Goal: Transaction & Acquisition: Purchase product/service

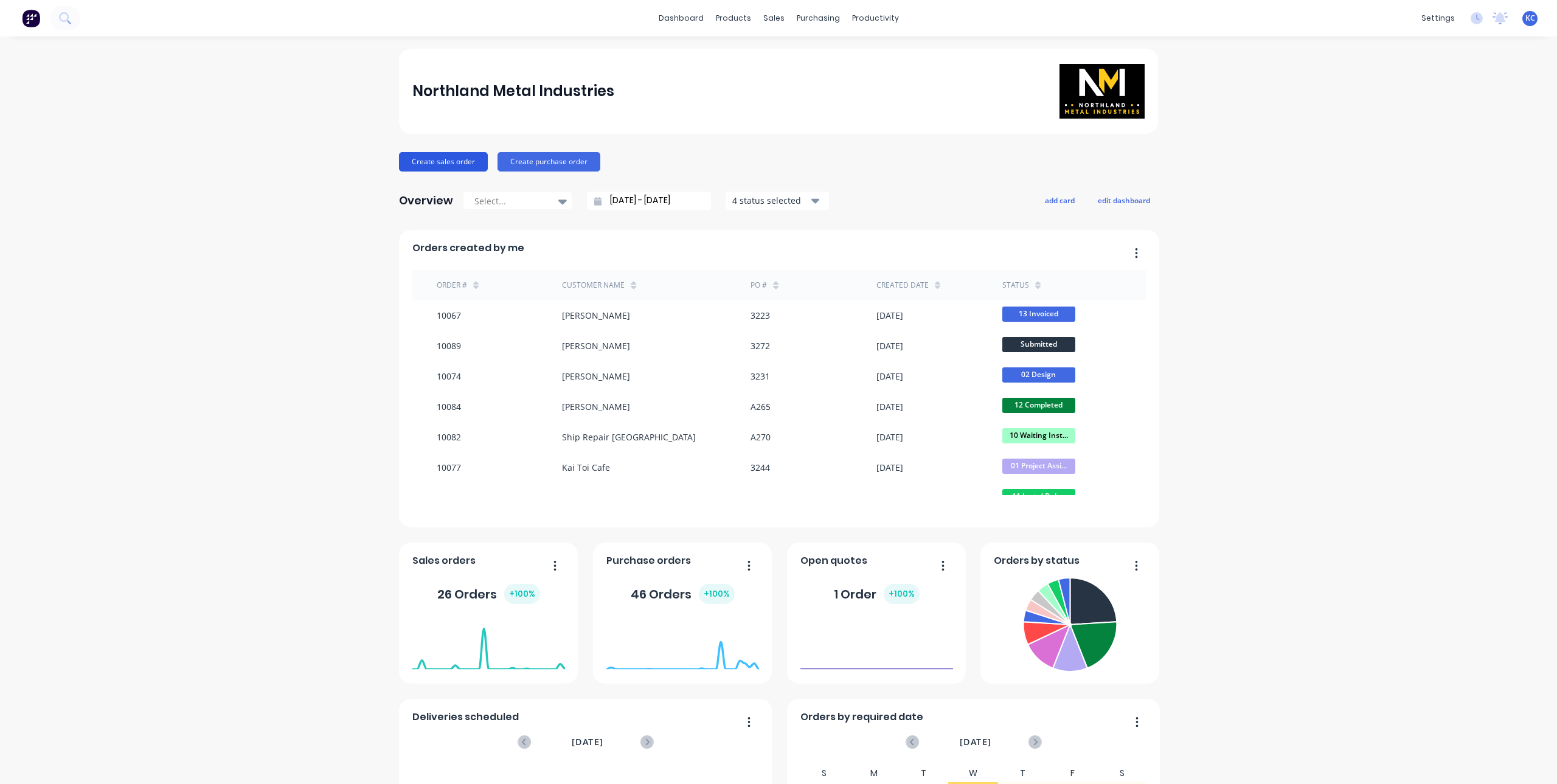
click at [453, 162] on button "Create sales order" at bounding box center [443, 162] width 89 height 20
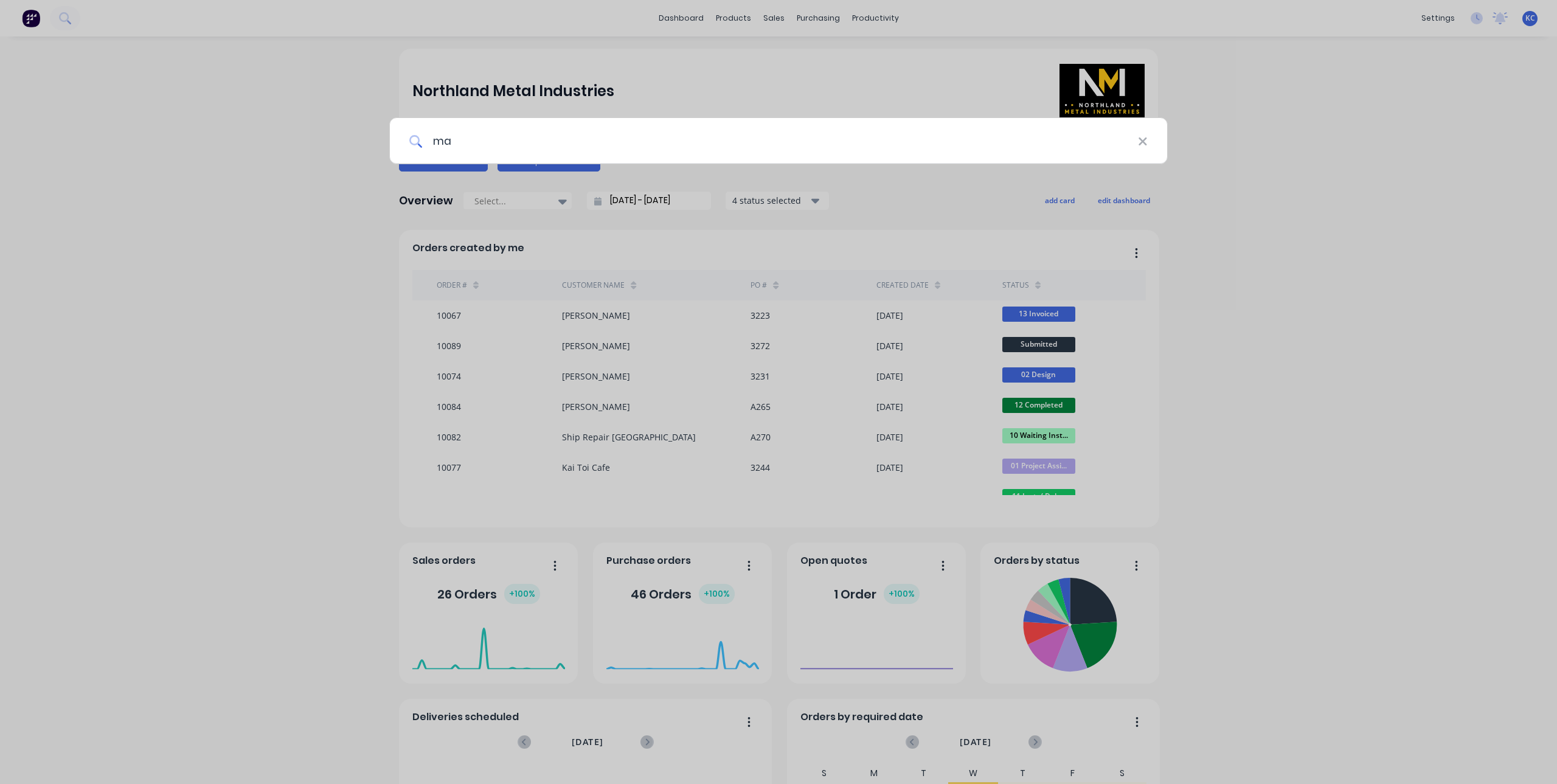
type input "m"
type input "WGHS"
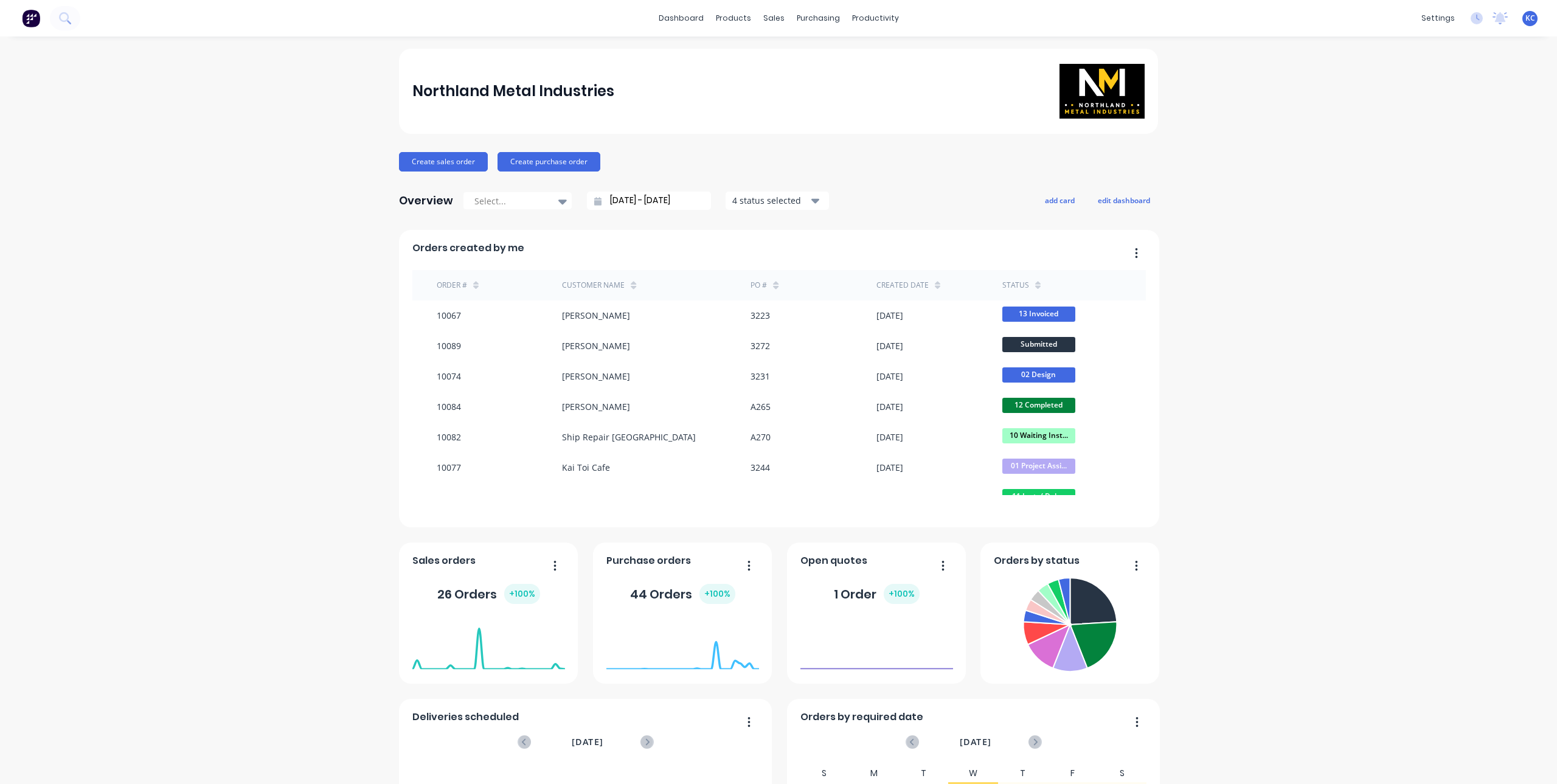
click at [469, 150] on div "Northland Metal Industries Create sales order Create purchase order Overview Se…" at bounding box center [778, 522] width 759 height 948
click at [455, 166] on button "Create sales order" at bounding box center [443, 162] width 89 height 20
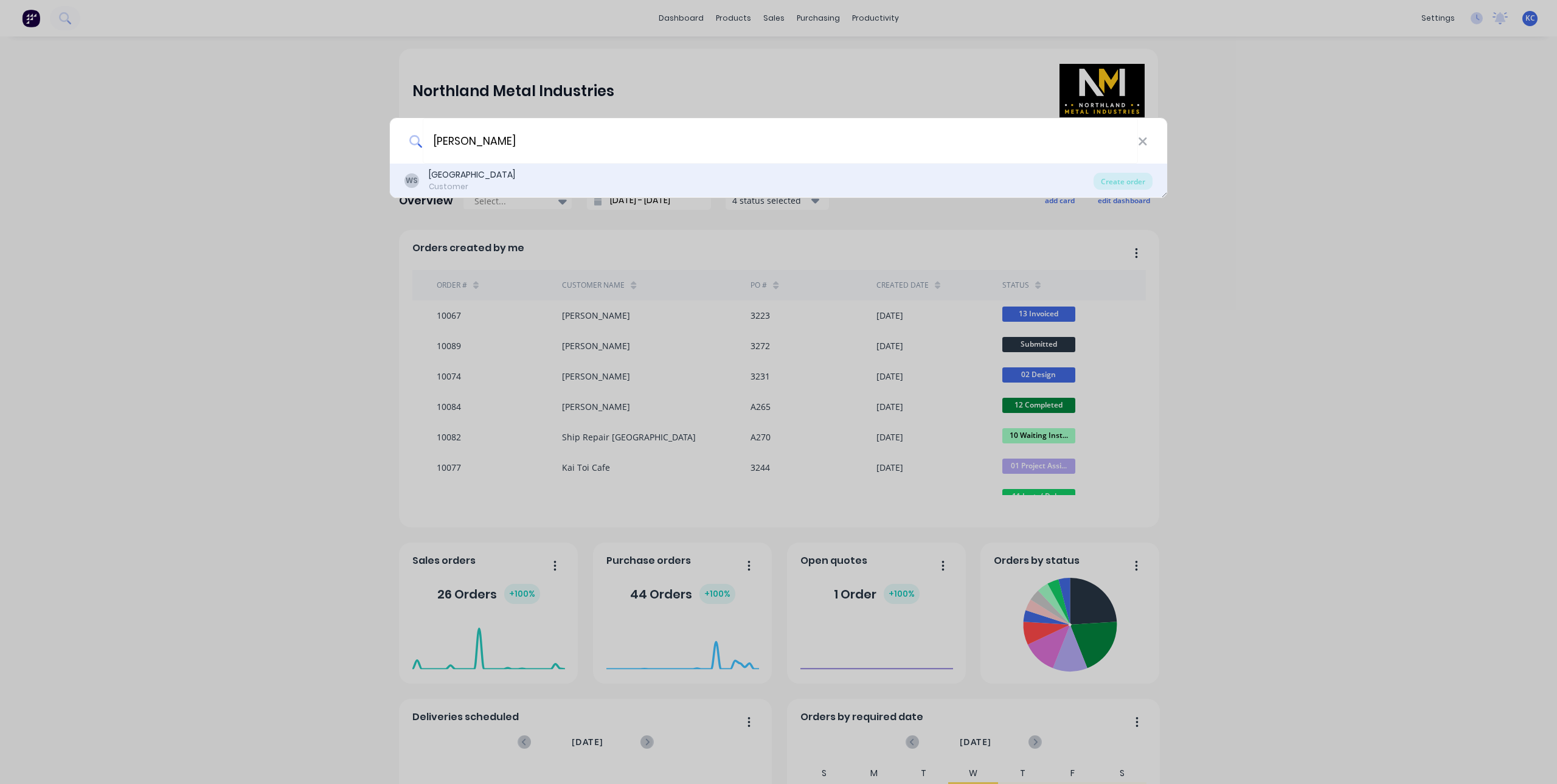
type input "[PERSON_NAME]"
click at [570, 173] on div "WS Whangarei Girls High School Customer" at bounding box center [749, 180] width 689 height 24
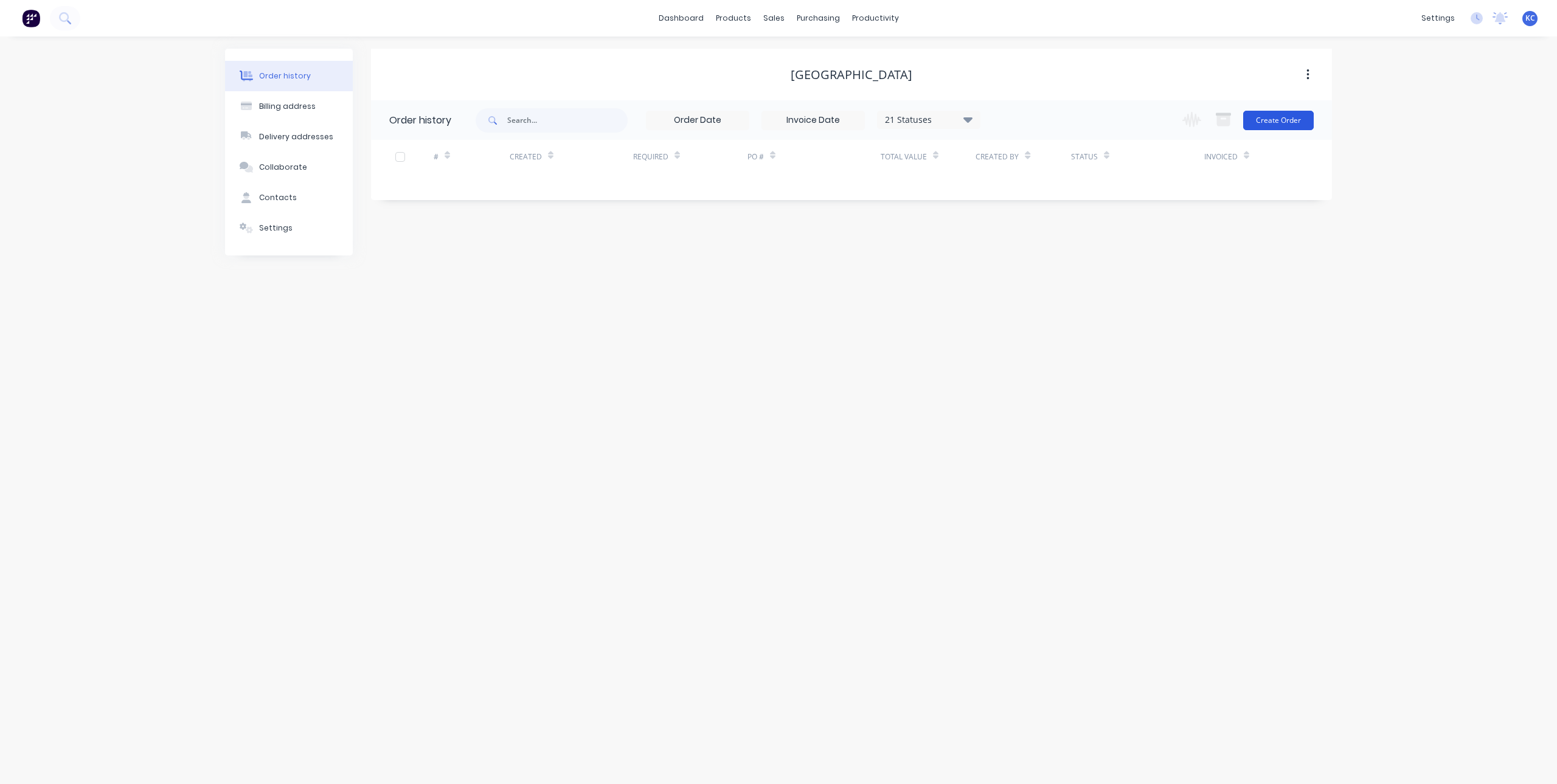
click at [1283, 113] on button "Create Order" at bounding box center [1278, 121] width 71 height 20
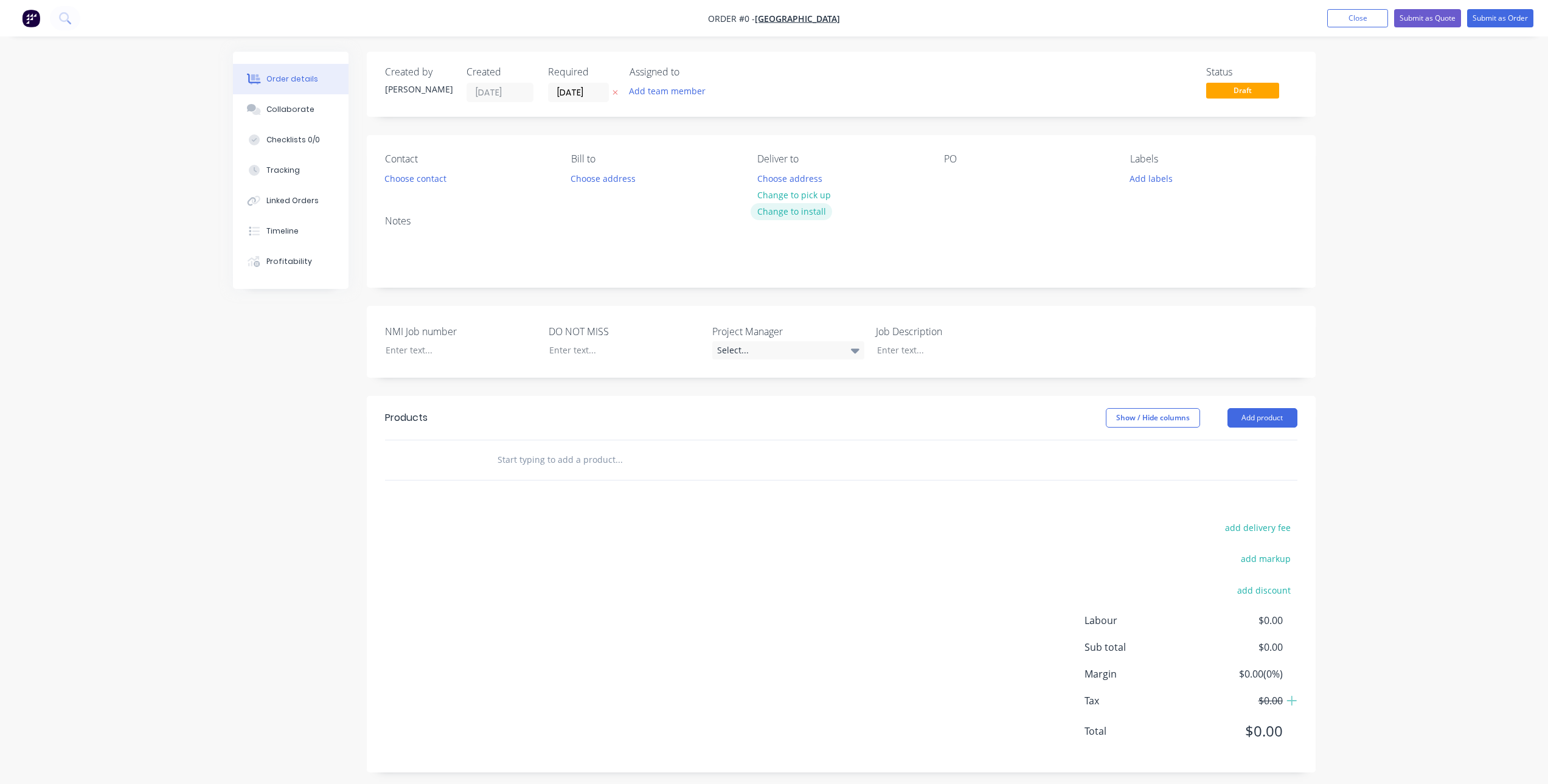
click at [815, 210] on button "Change to install" at bounding box center [791, 211] width 81 height 16
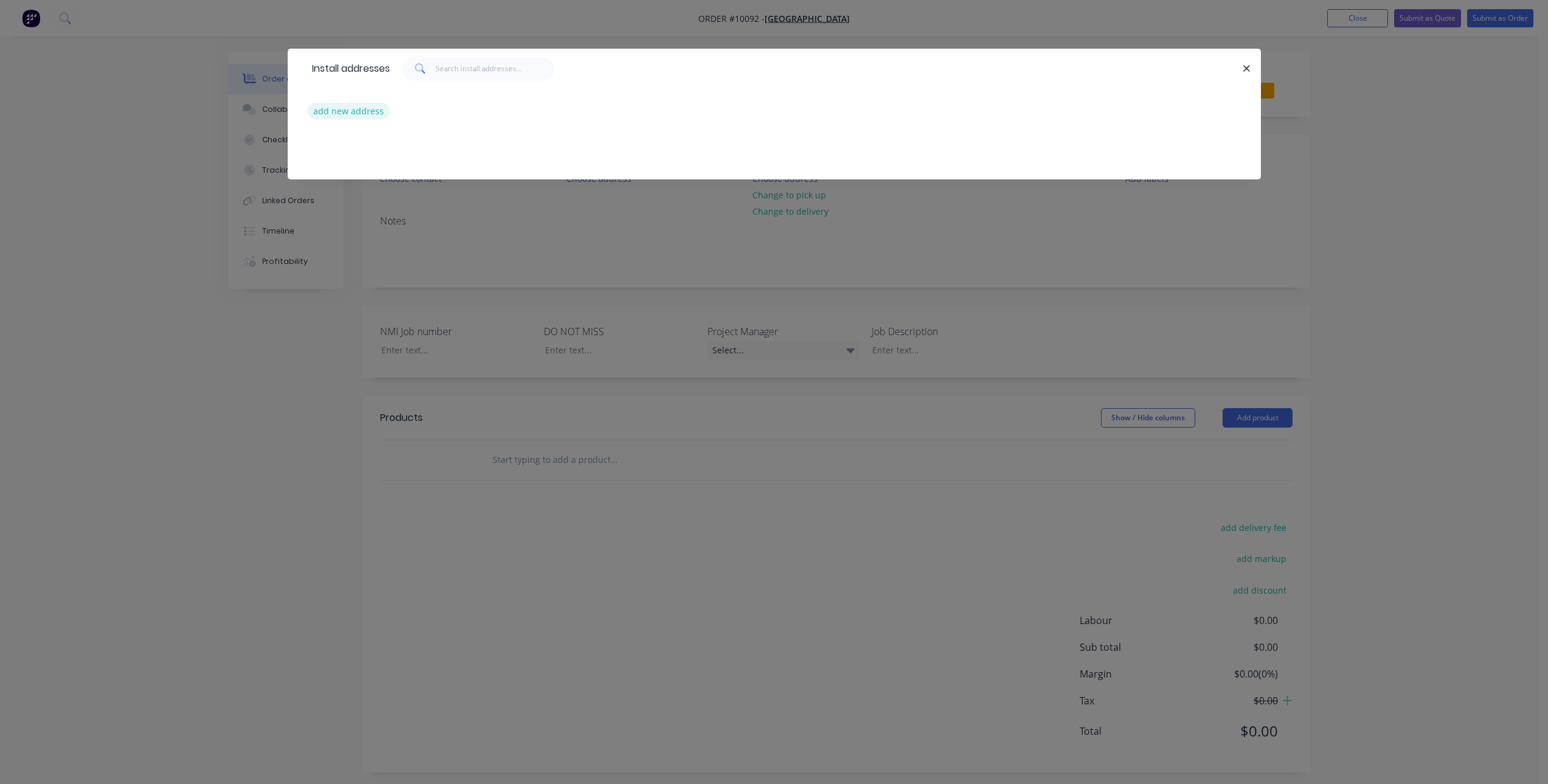
click at [362, 116] on button "add new address" at bounding box center [349, 111] width 83 height 16
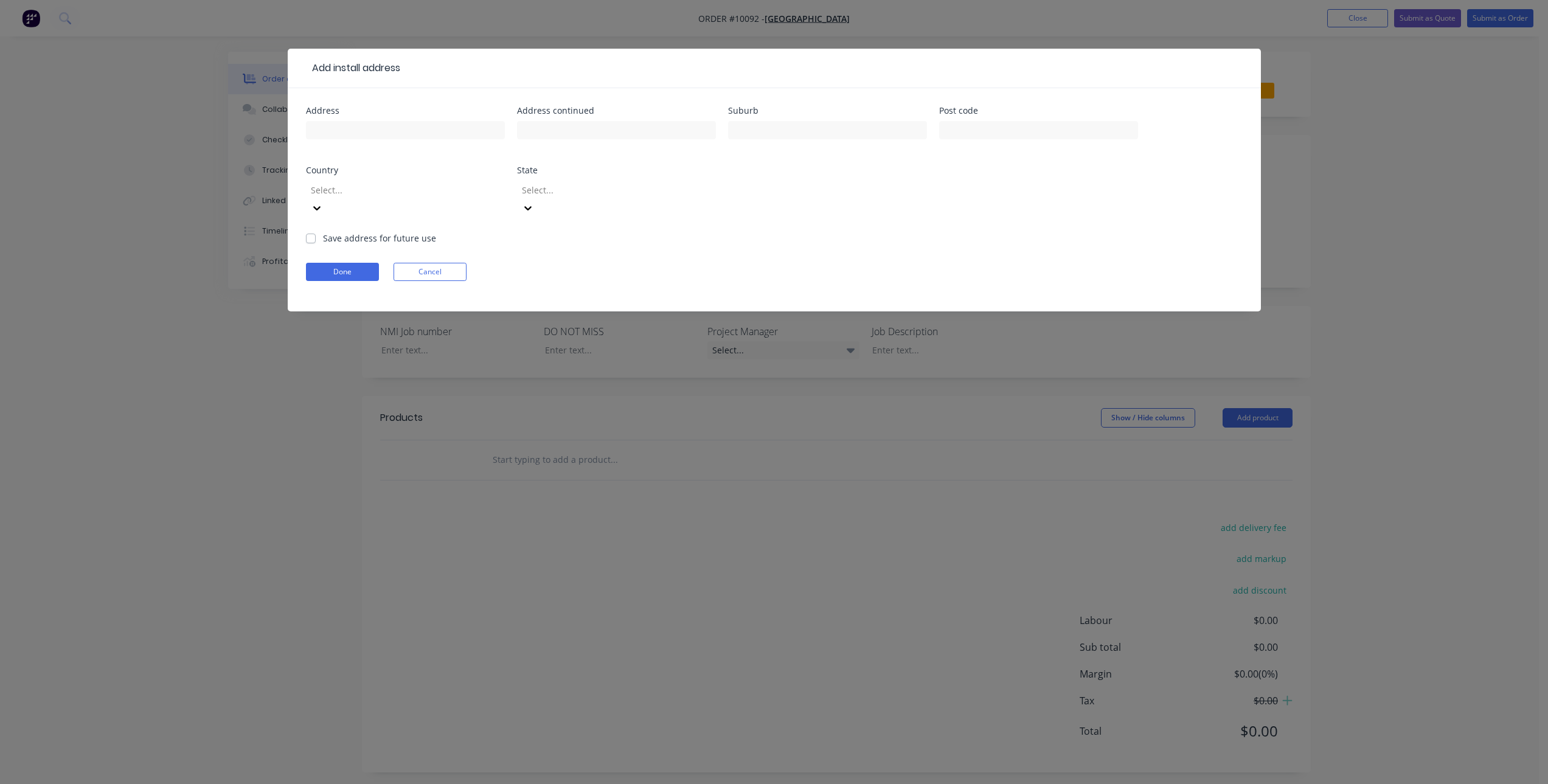
click at [432, 146] on div at bounding box center [405, 136] width 199 height 36
click at [438, 134] on input "text" at bounding box center [405, 130] width 199 height 18
type input "WGHS"
click at [348, 263] on button "Done" at bounding box center [342, 272] width 73 height 18
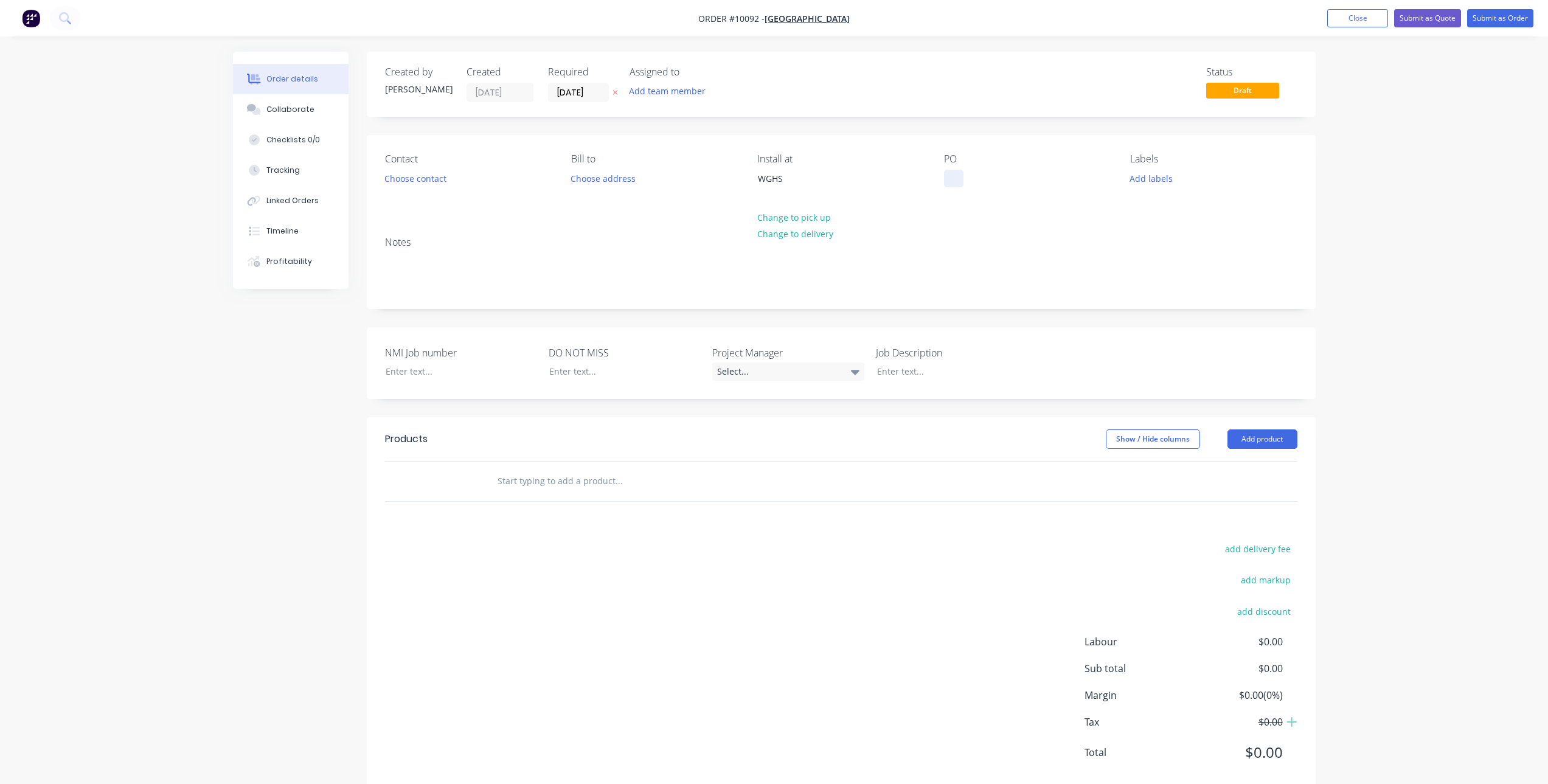
click at [955, 173] on div at bounding box center [954, 178] width 20 height 17
click at [437, 171] on button "Choose contact" at bounding box center [414, 178] width 75 height 16
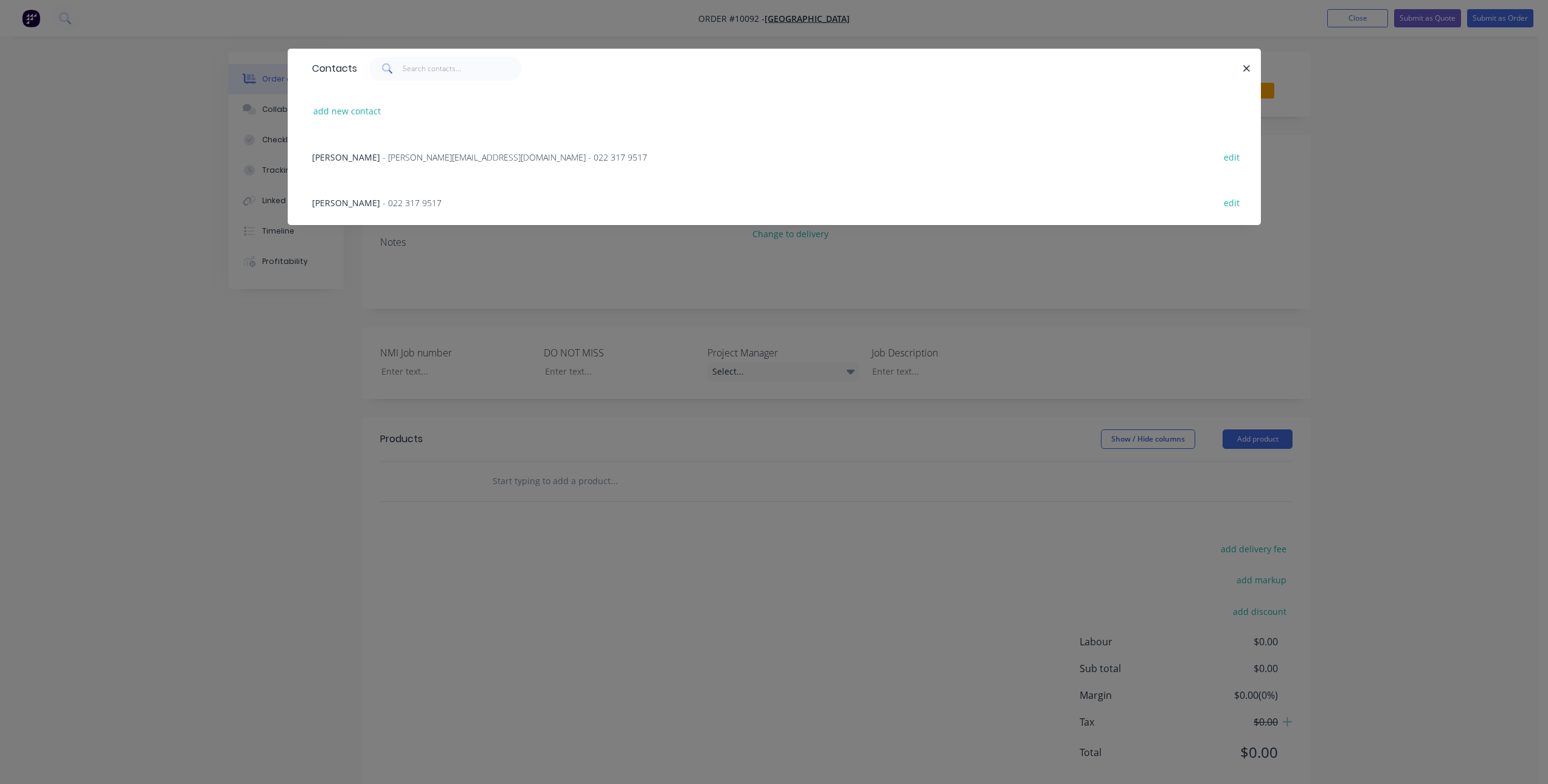
click at [363, 200] on span "[PERSON_NAME]" at bounding box center [346, 203] width 68 height 12
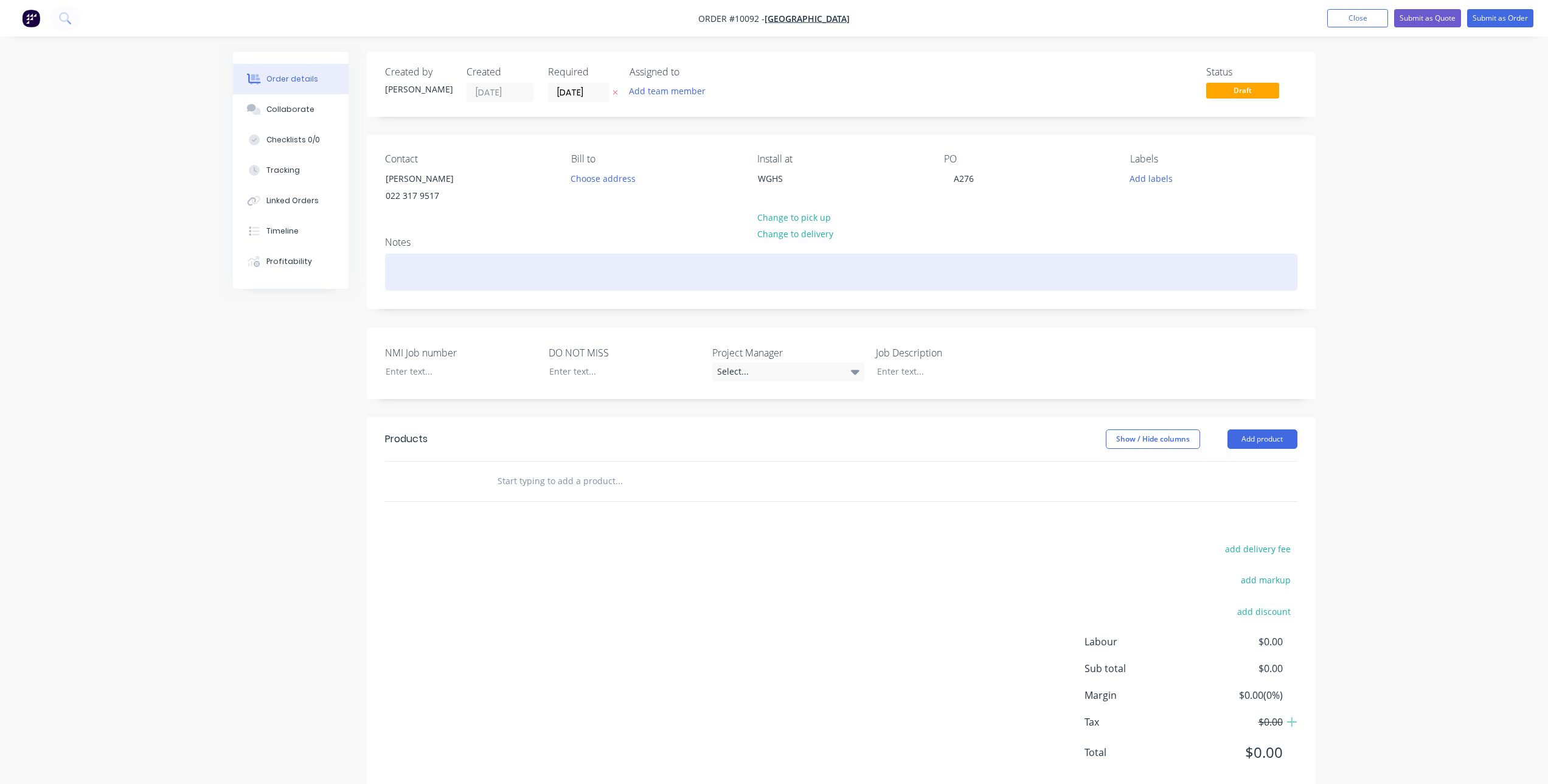
click at [395, 265] on div at bounding box center [841, 271] width 913 height 37
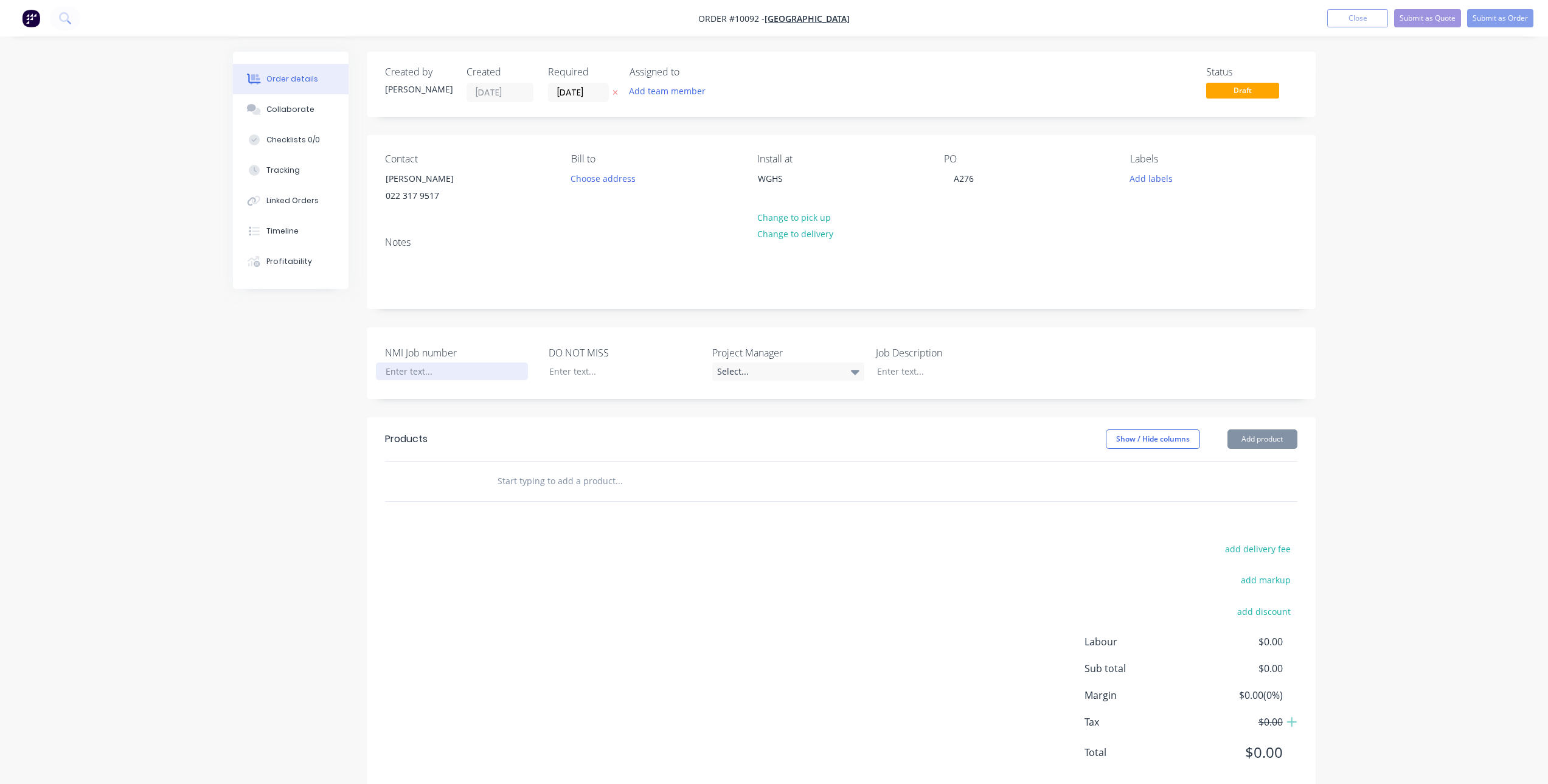
click at [423, 366] on div at bounding box center [451, 371] width 152 height 17
click at [901, 376] on div at bounding box center [943, 371] width 152 height 17
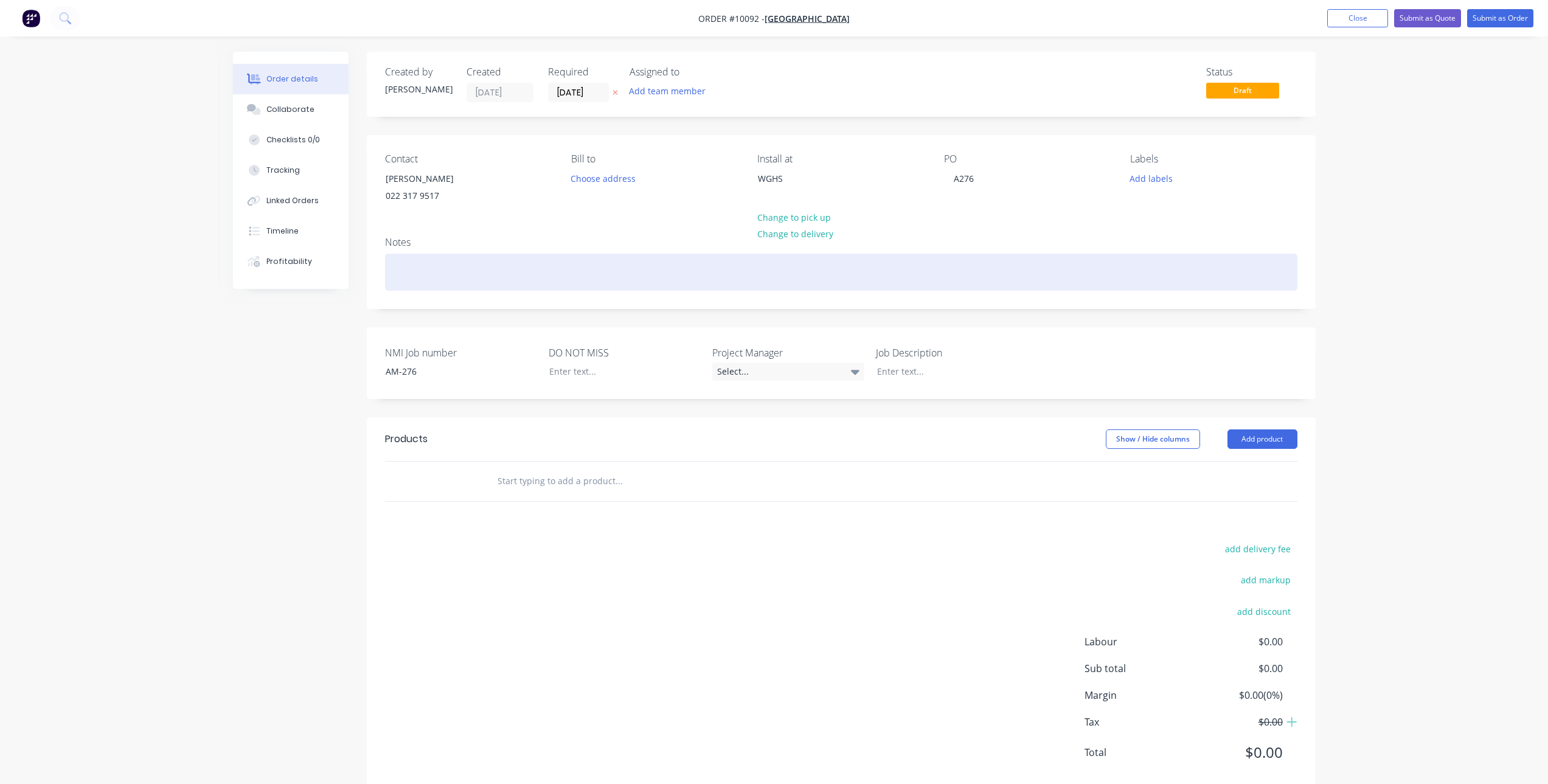
click at [410, 279] on div at bounding box center [841, 271] width 913 height 37
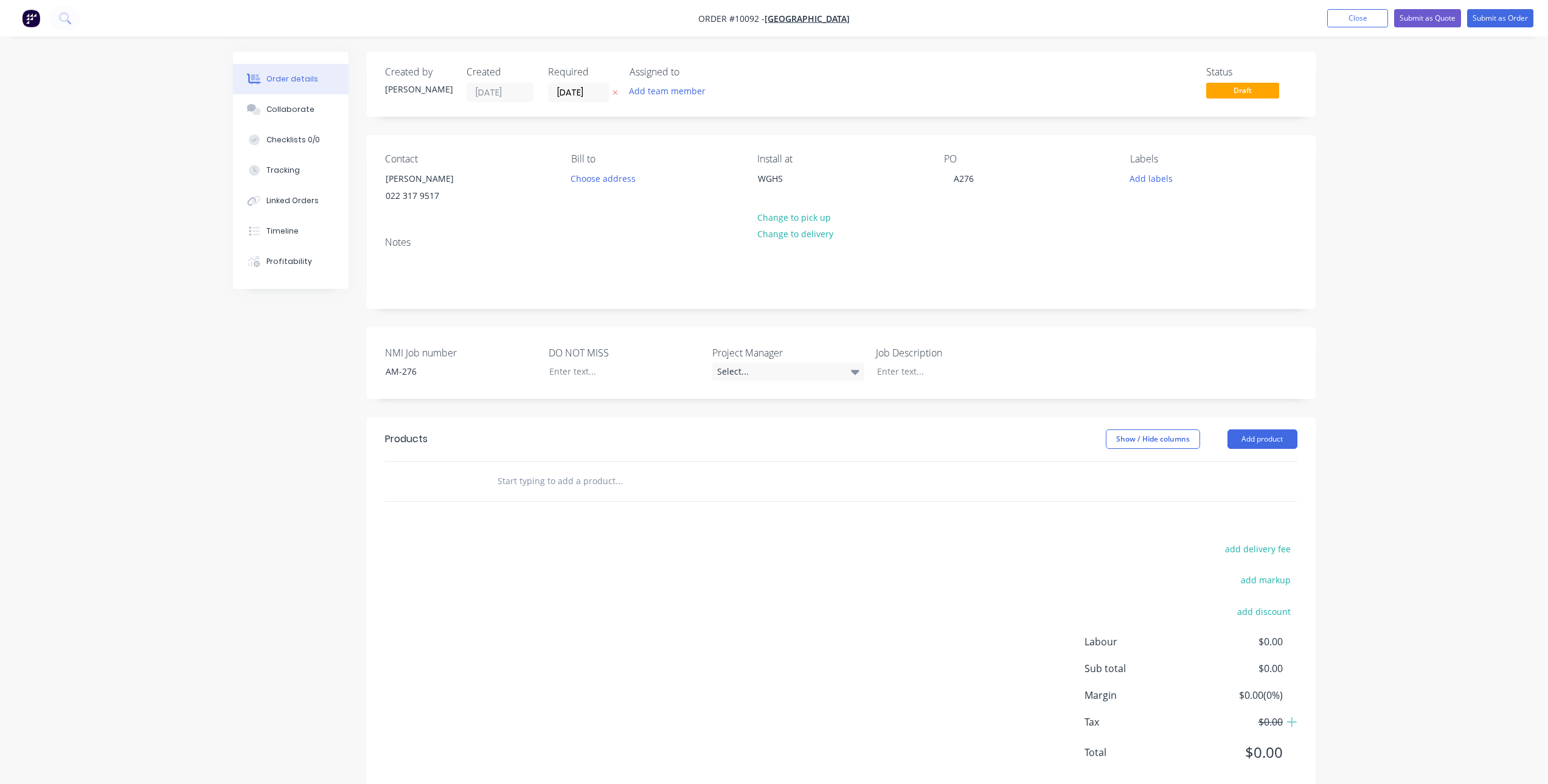
click at [507, 473] on input "text" at bounding box center [618, 481] width 243 height 25
type input "AM-276"
click at [598, 534] on button "Add AM-276 to order" at bounding box center [684, 527] width 365 height 39
click at [548, 522] on div at bounding box center [558, 521] width 124 height 17
click at [929, 371] on div at bounding box center [943, 371] width 152 height 17
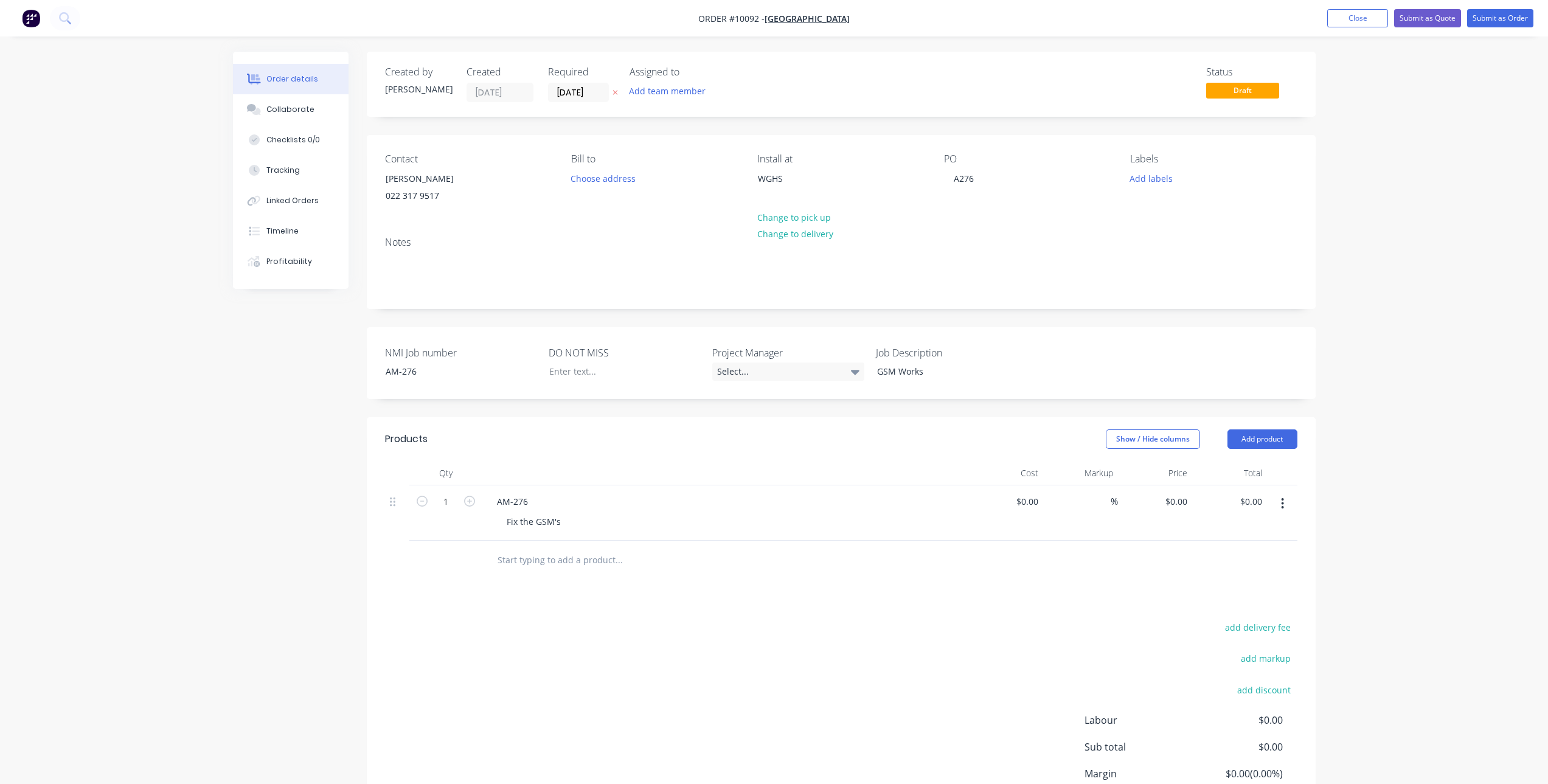
click at [615, 89] on icon "button" at bounding box center [615, 92] width 6 height 7
click at [272, 108] on div "Collaborate" at bounding box center [290, 109] width 48 height 11
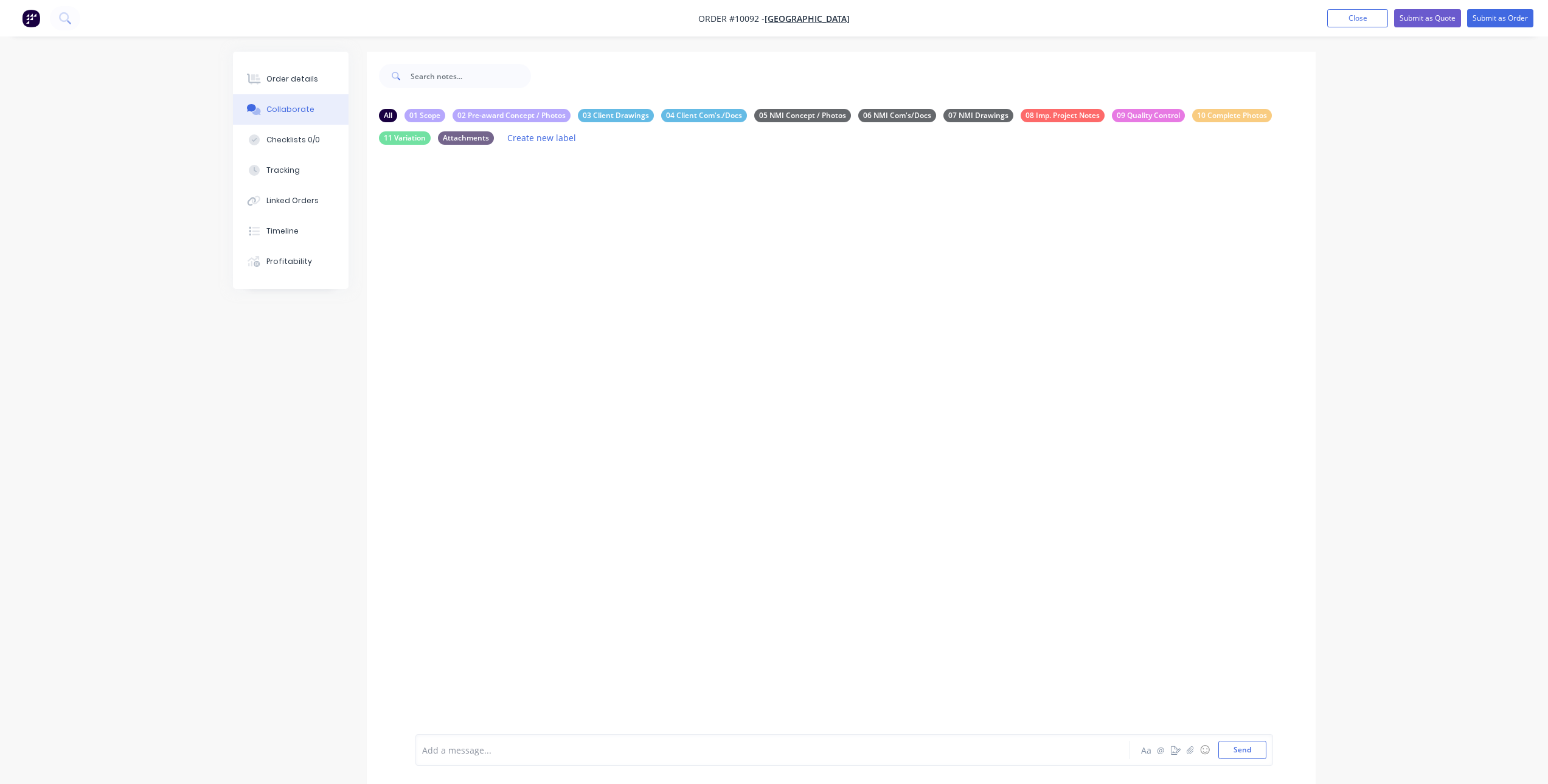
click at [469, 756] on div at bounding box center [738, 750] width 632 height 13
click at [651, 755] on div "If unable to reset the admin, a call to Aero" at bounding box center [738, 753] width 632 height 13
click at [432, 726] on span "Scope:" at bounding box center [436, 726] width 27 height 12
click at [432, 726] on span "Scope" at bounding box center [435, 726] width 25 height 12
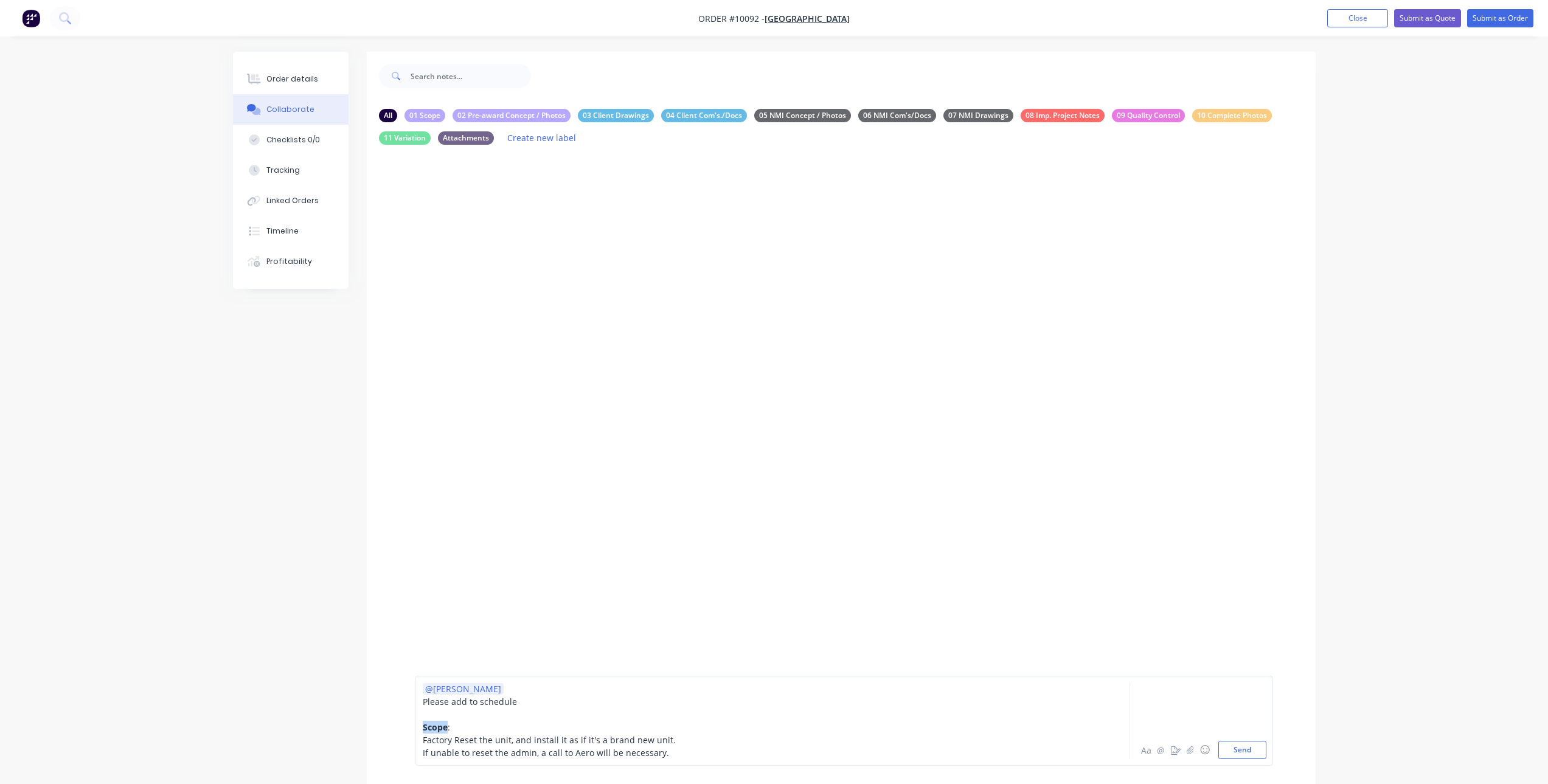
click at [432, 726] on span "Scope" at bounding box center [435, 726] width 25 height 12
click at [687, 759] on div "If unable to reset the admin, a call to Aero will be necessary." at bounding box center [738, 753] width 632 height 13
click at [433, 737] on span "Notes:" at bounding box center [436, 740] width 26 height 12
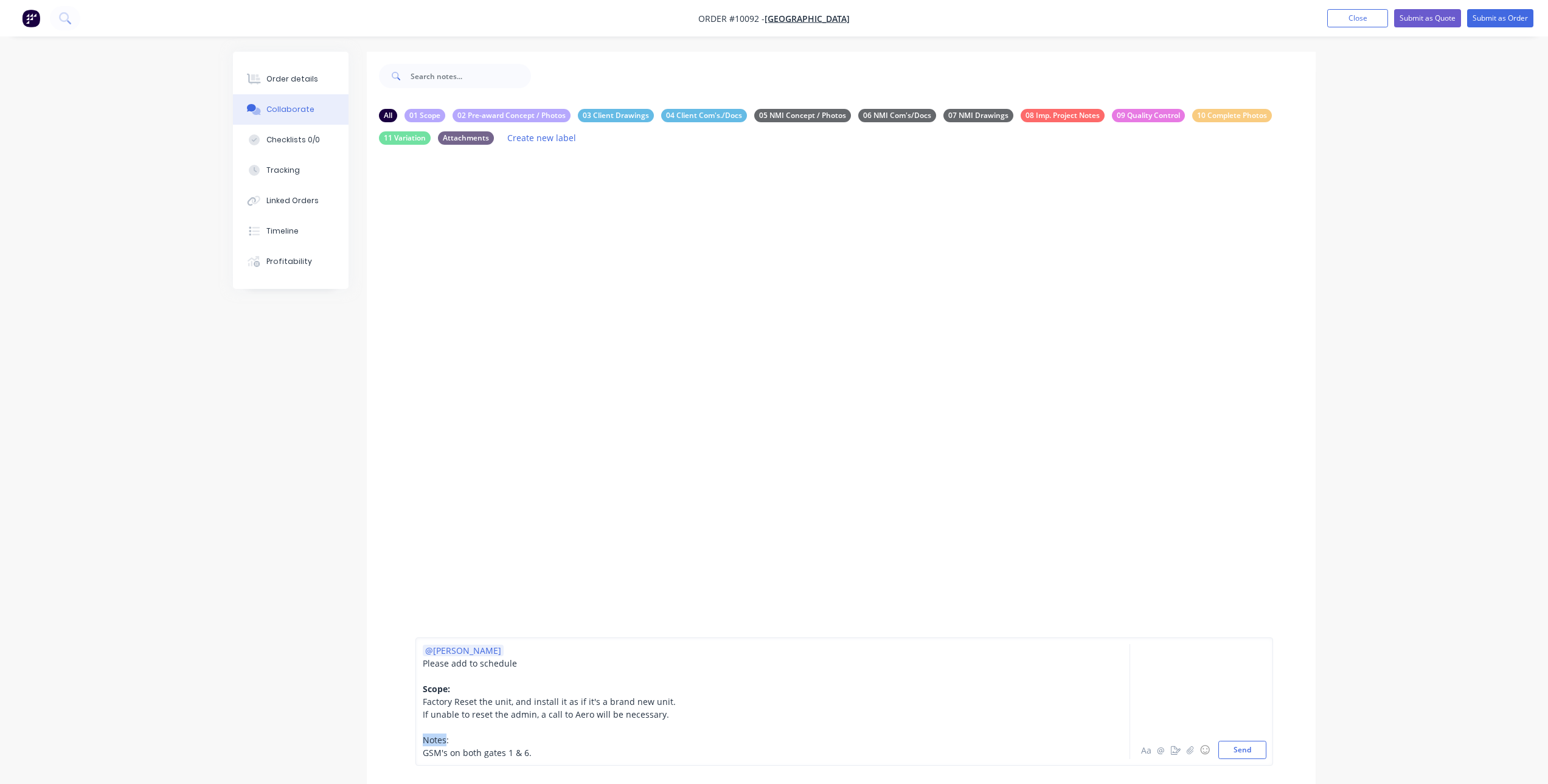
click at [433, 737] on span "Notes:" at bounding box center [436, 740] width 26 height 12
click at [453, 723] on div at bounding box center [738, 727] width 632 height 13
click at [460, 713] on div at bounding box center [738, 714] width 632 height 13
click at [563, 754] on div "GSM's on both gates 1 & 6." at bounding box center [738, 753] width 632 height 13
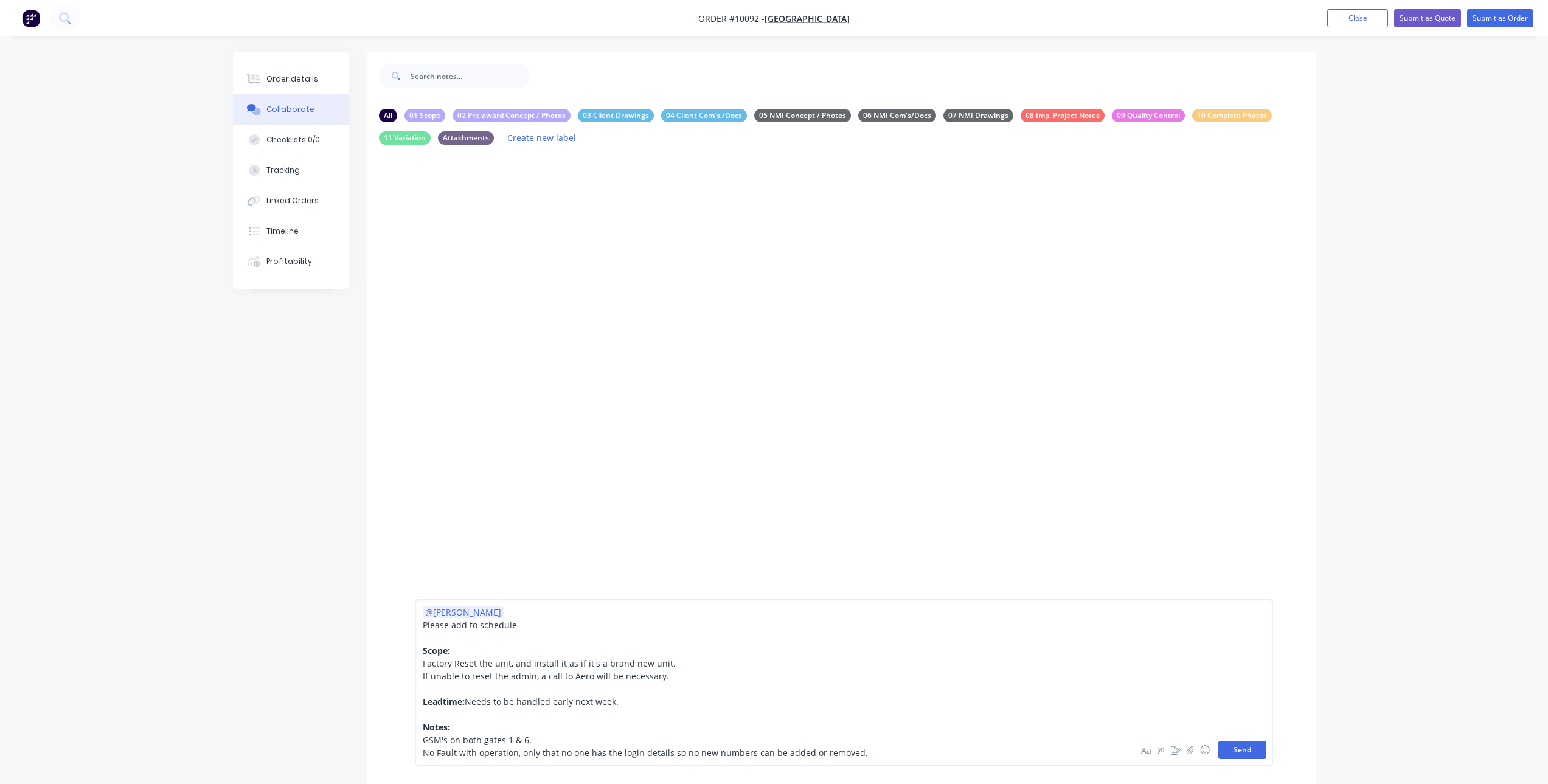
click at [1238, 749] on button "Send" at bounding box center [1242, 749] width 48 height 18
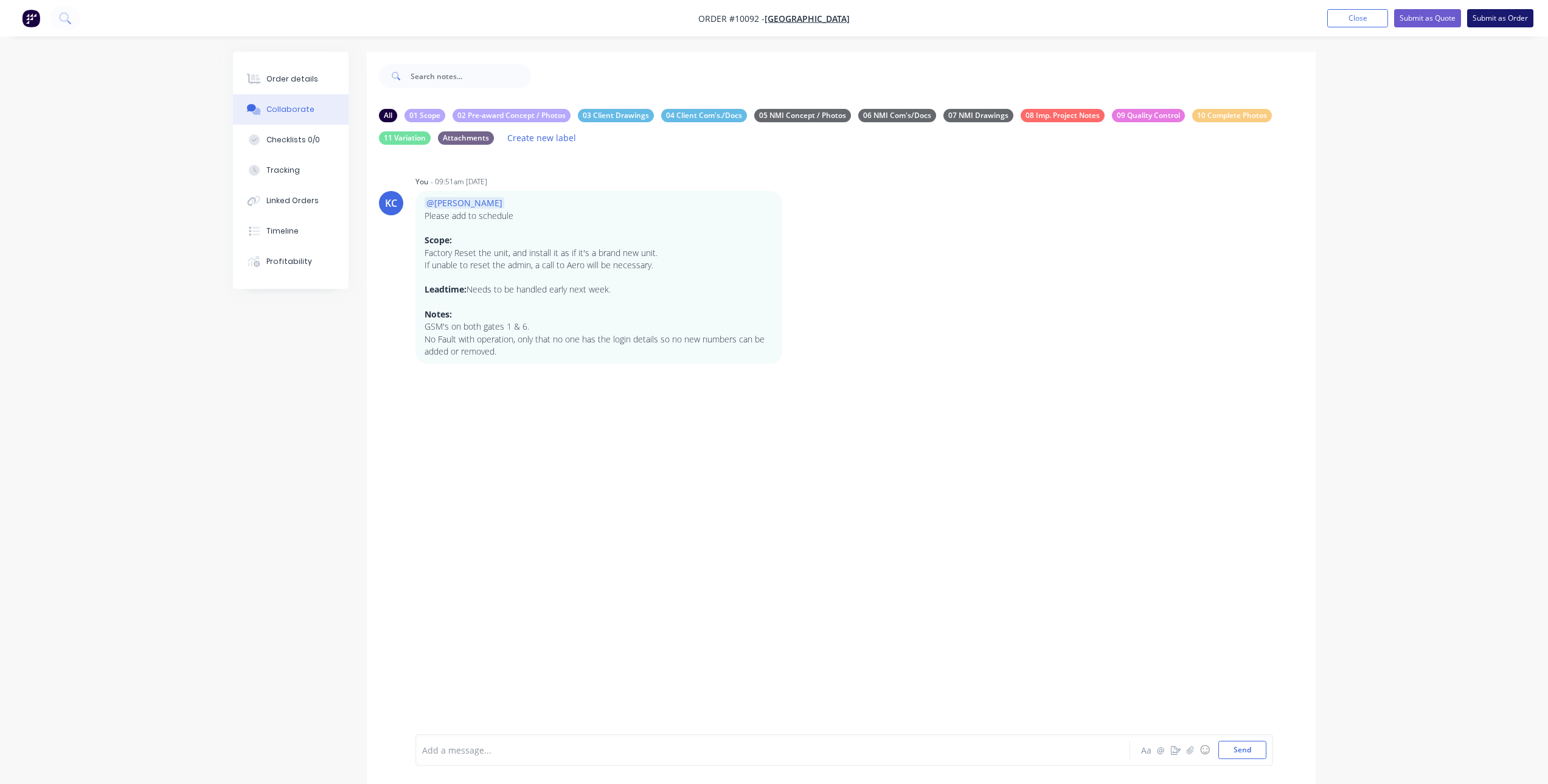
click at [1486, 18] on button "Submit as Order" at bounding box center [1499, 18] width 67 height 18
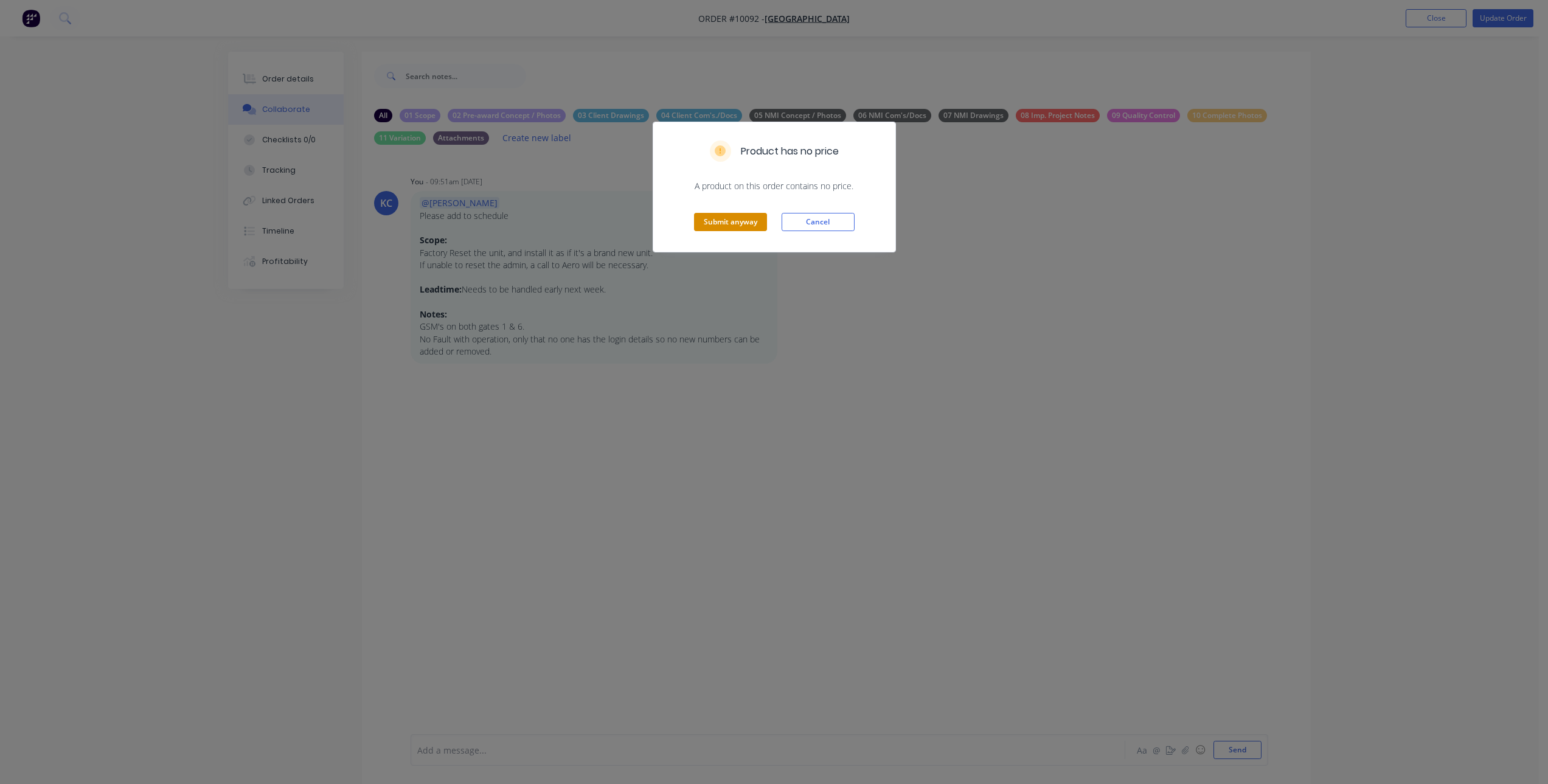
click at [754, 229] on button "Submit anyway" at bounding box center [730, 222] width 73 height 18
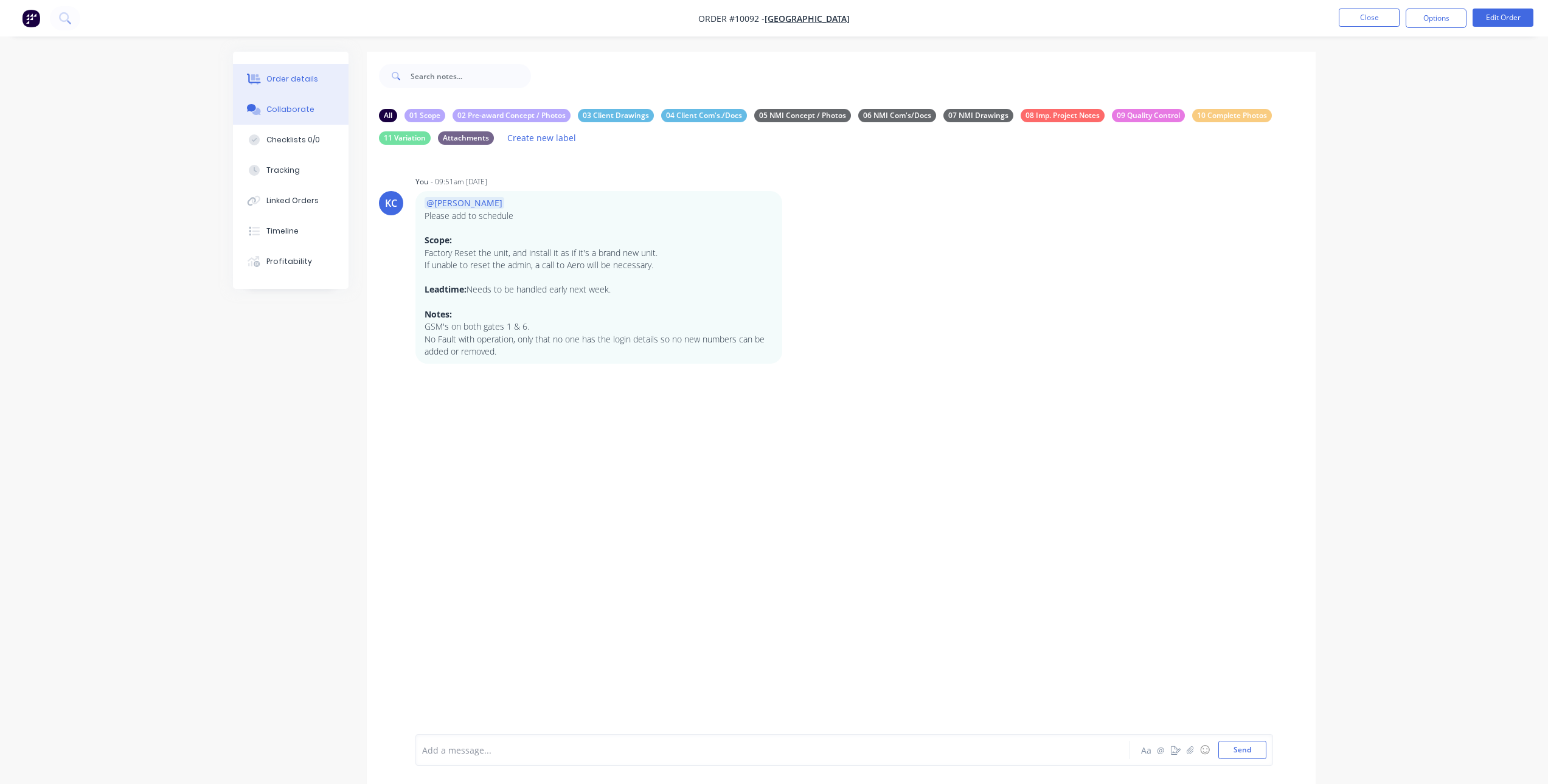
click at [307, 83] on div "Order details" at bounding box center [292, 79] width 52 height 11
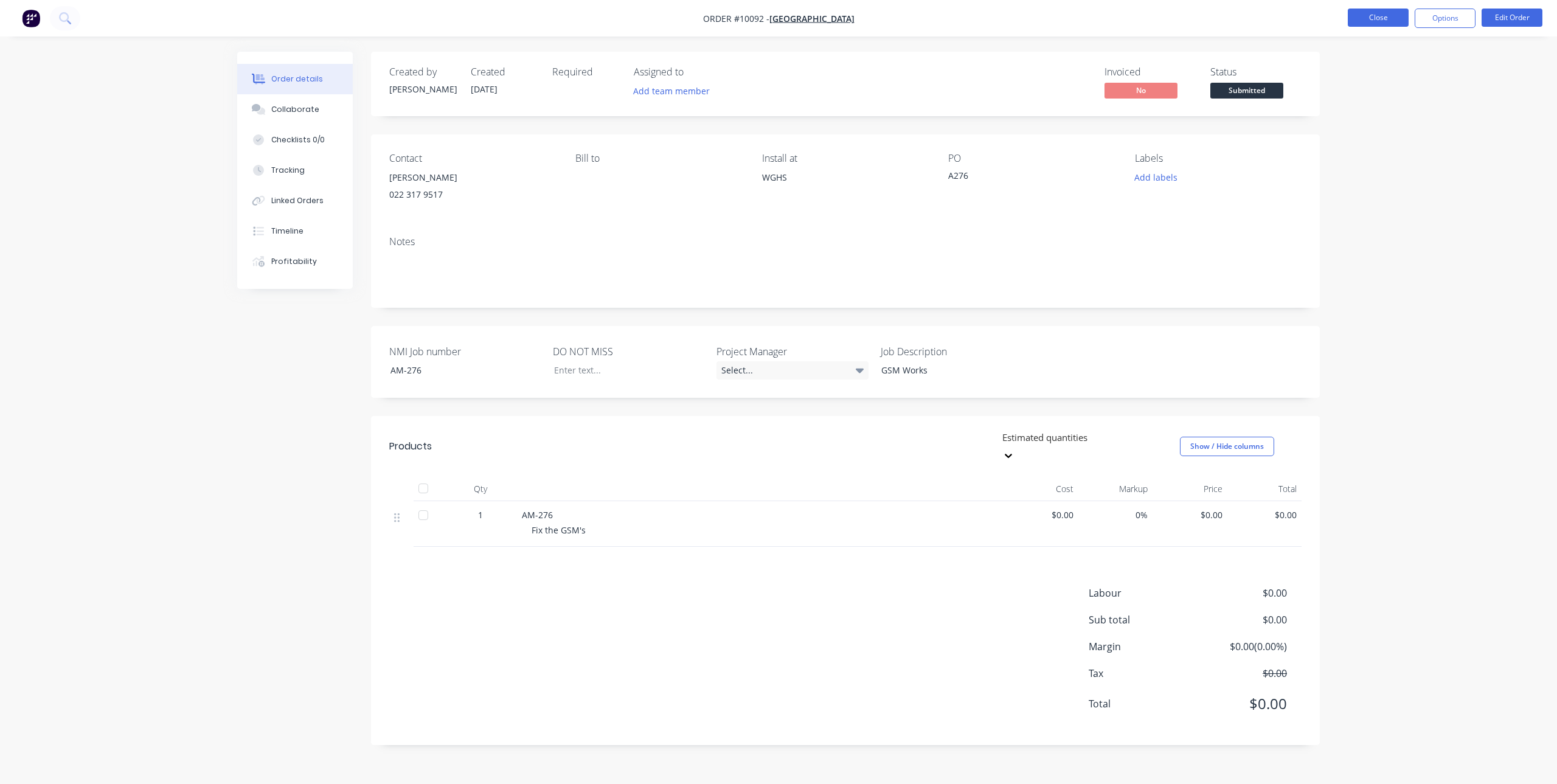
click at [1387, 12] on button "Close" at bounding box center [1378, 17] width 61 height 18
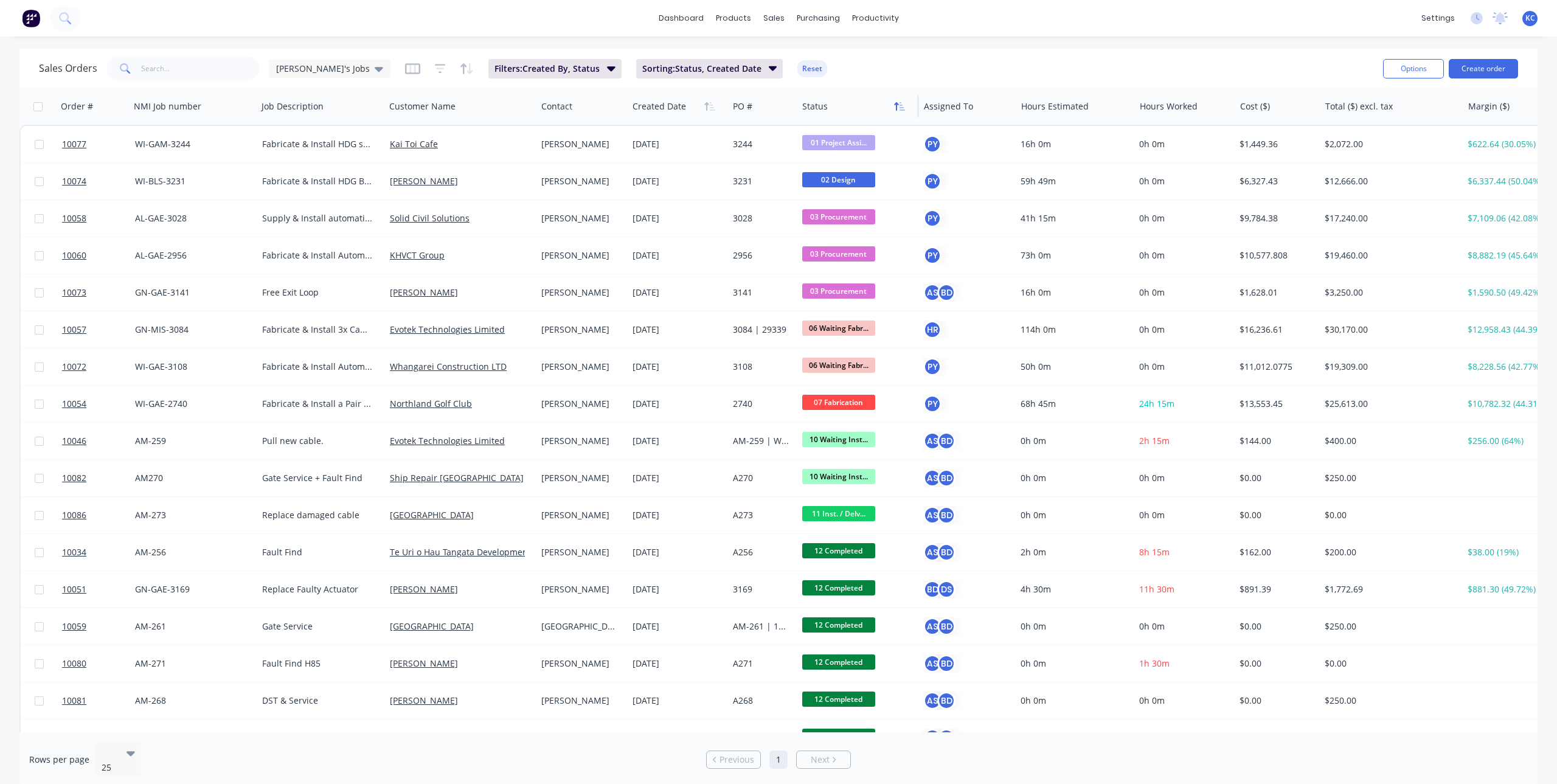
click at [894, 108] on button "button" at bounding box center [899, 106] width 18 height 18
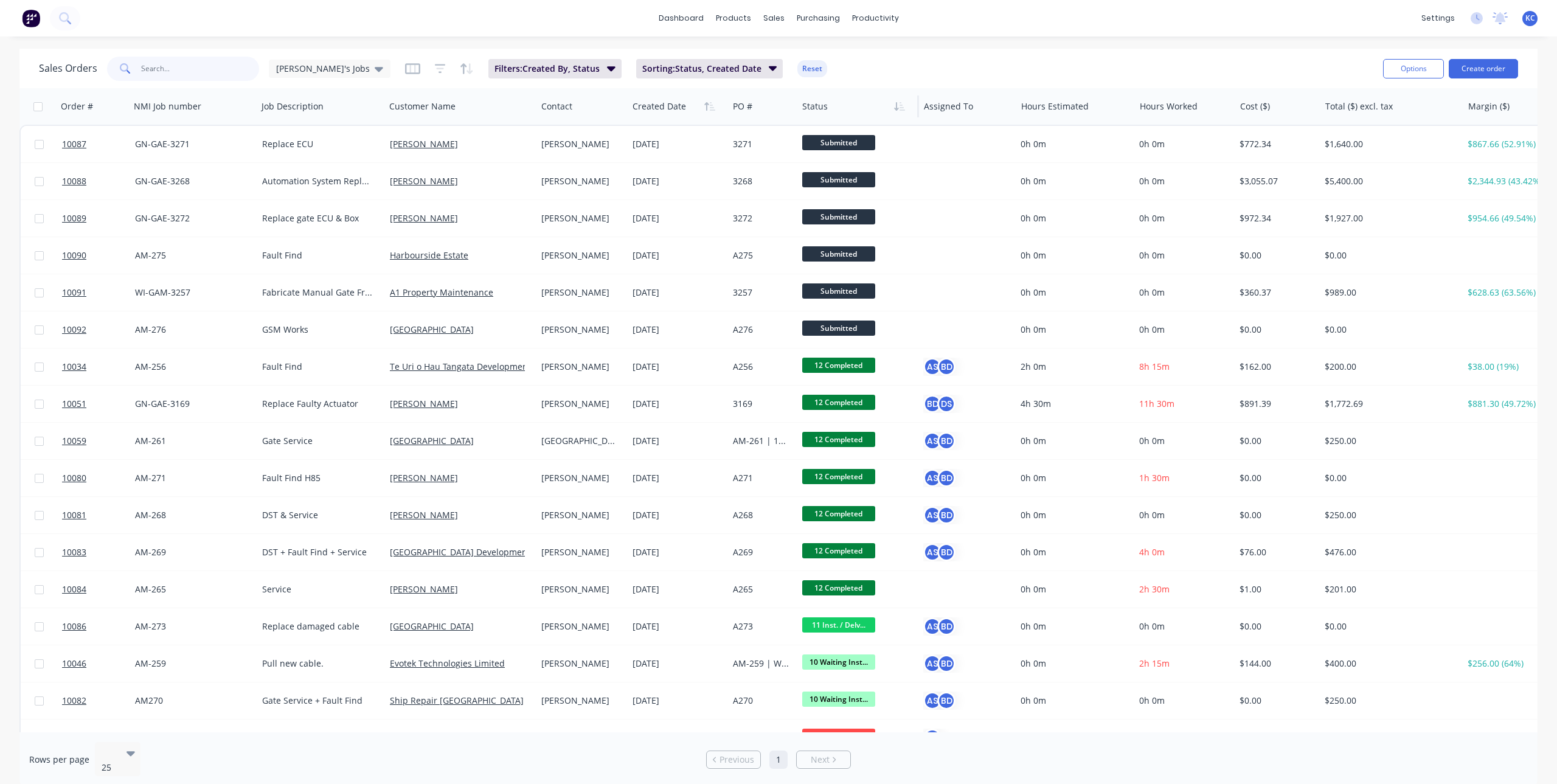
click at [176, 71] on input "text" at bounding box center [201, 69] width 118 height 25
type input "3271"
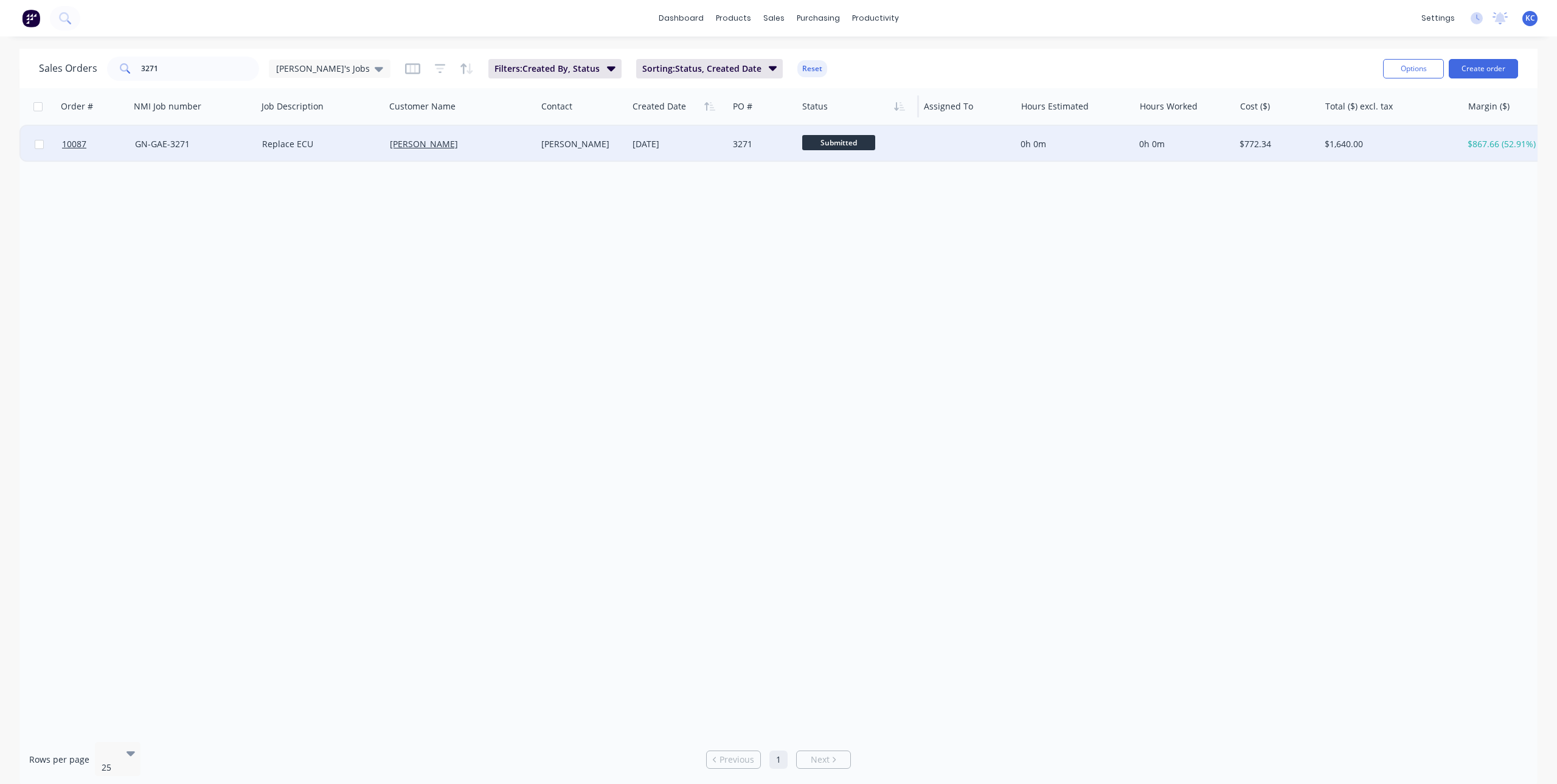
click at [256, 153] on div "GN-GAE-3271" at bounding box center [193, 144] width 127 height 36
click at [325, 155] on div "Replace ECU" at bounding box center [321, 144] width 127 height 36
click at [296, 144] on div "Replace ECU" at bounding box center [318, 144] width 112 height 12
click at [214, 150] on div "GN-GAE-3271" at bounding box center [191, 144] width 112 height 12
click at [450, 145] on link "[PERSON_NAME]" at bounding box center [423, 144] width 68 height 12
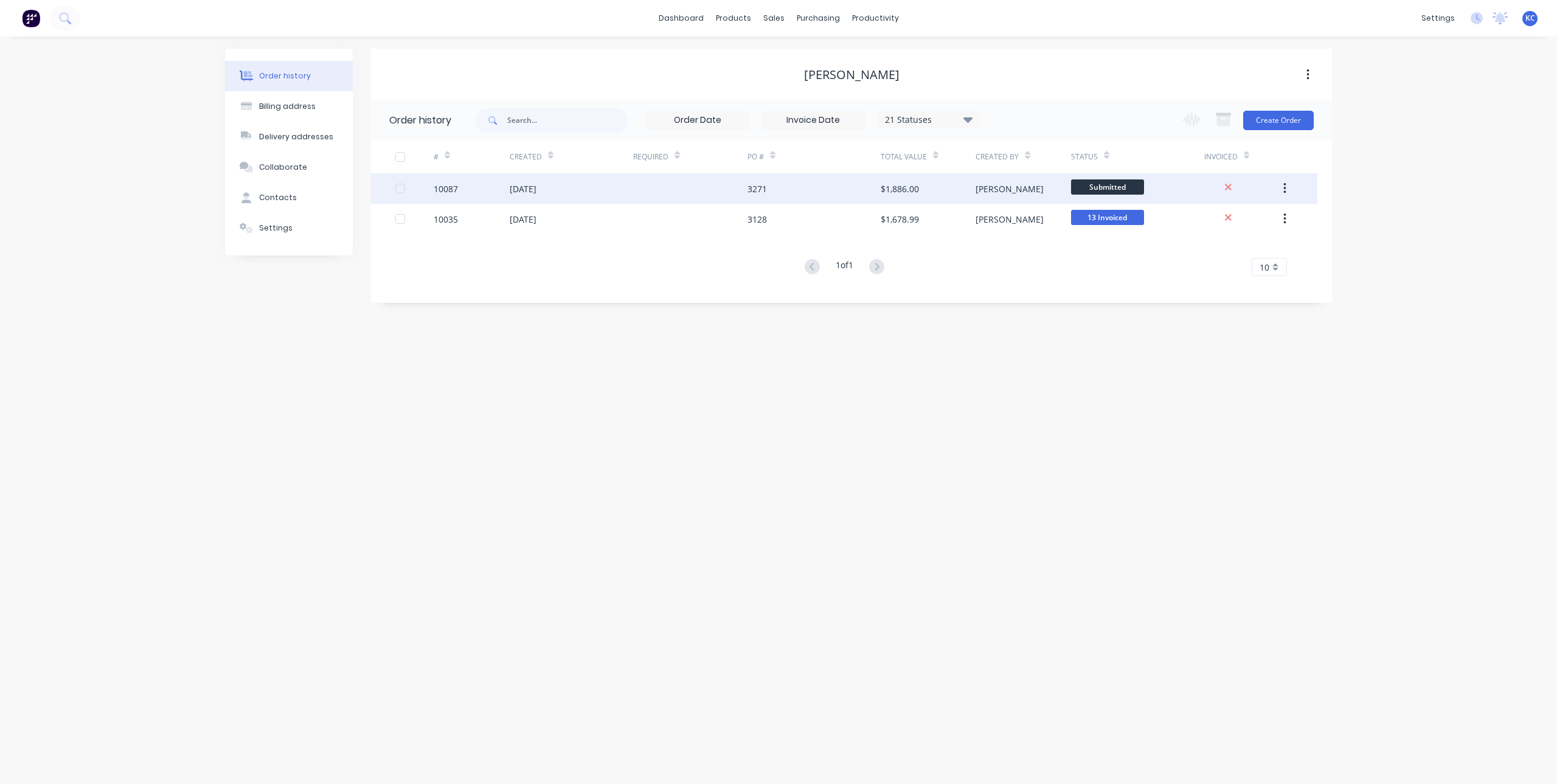
click at [534, 175] on div "[DATE]" at bounding box center [571, 188] width 123 height 30
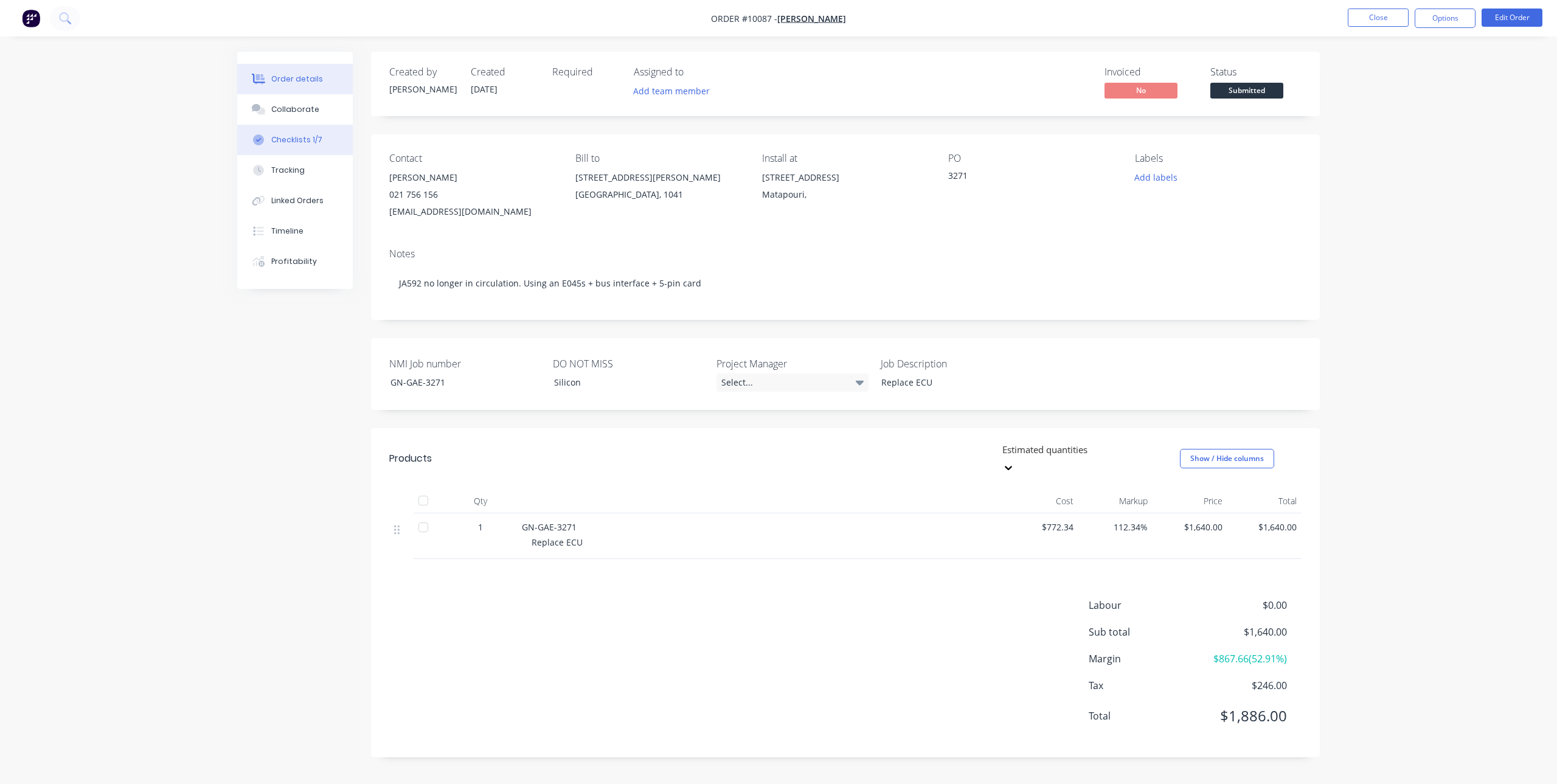
click at [310, 130] on button "Checklists 1/7" at bounding box center [295, 140] width 116 height 30
